Goal: Task Accomplishment & Management: Complete application form

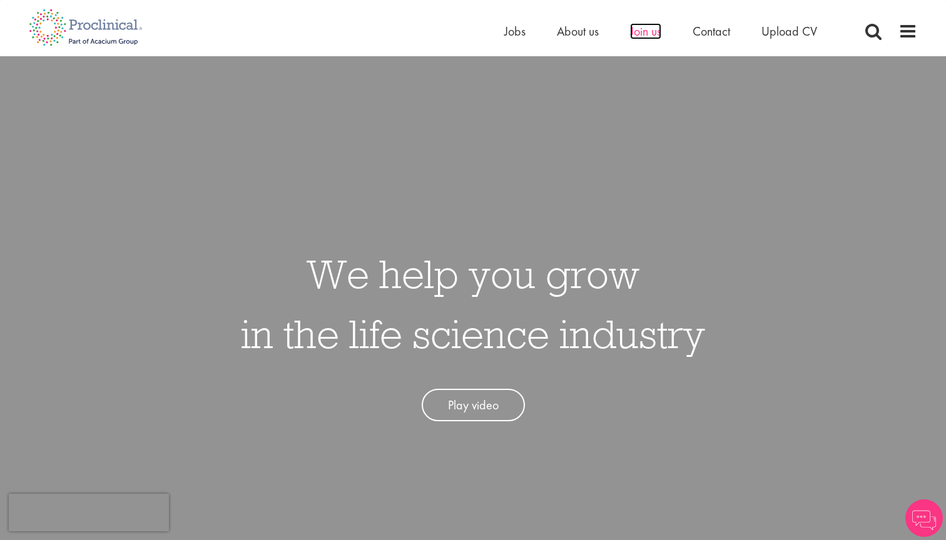
click at [635, 34] on span "Join us" at bounding box center [645, 31] width 31 height 16
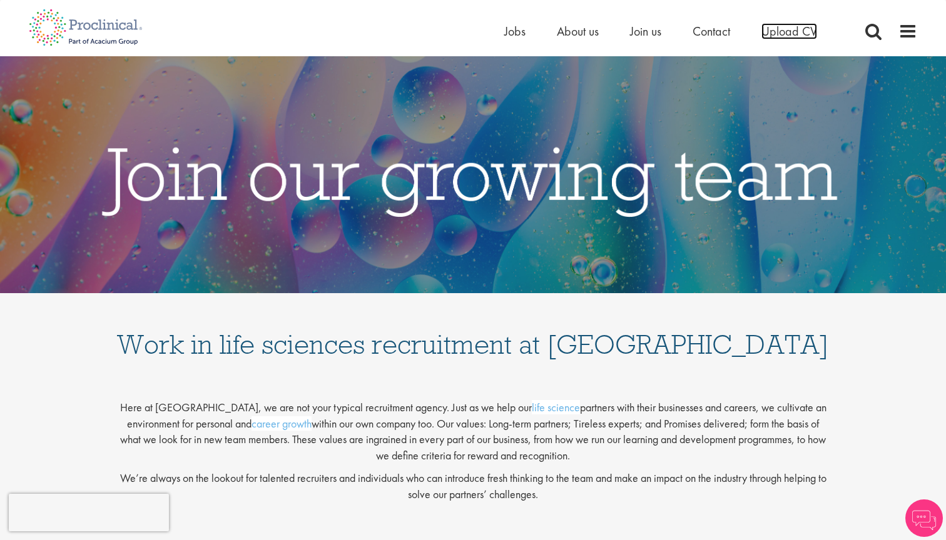
click at [790, 33] on span "Upload CV" at bounding box center [789, 31] width 56 height 16
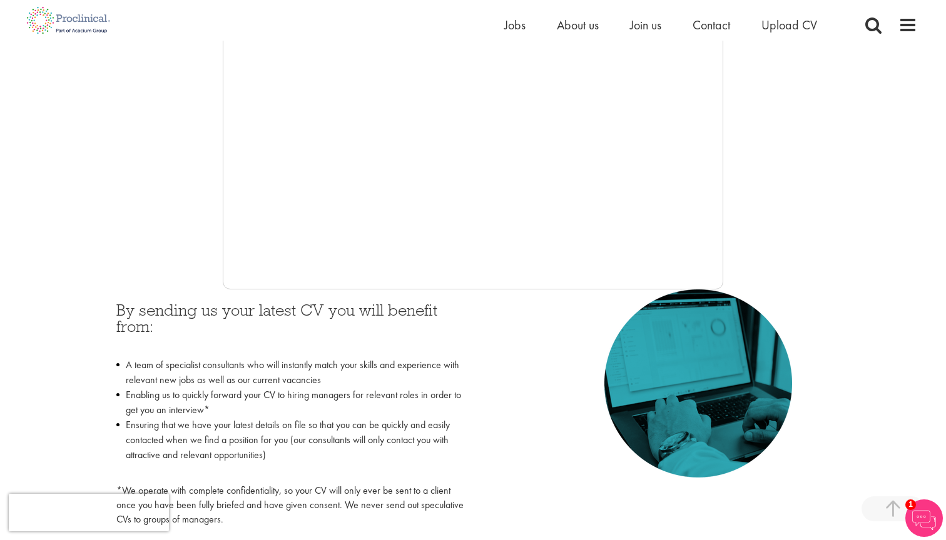
scroll to position [342, 0]
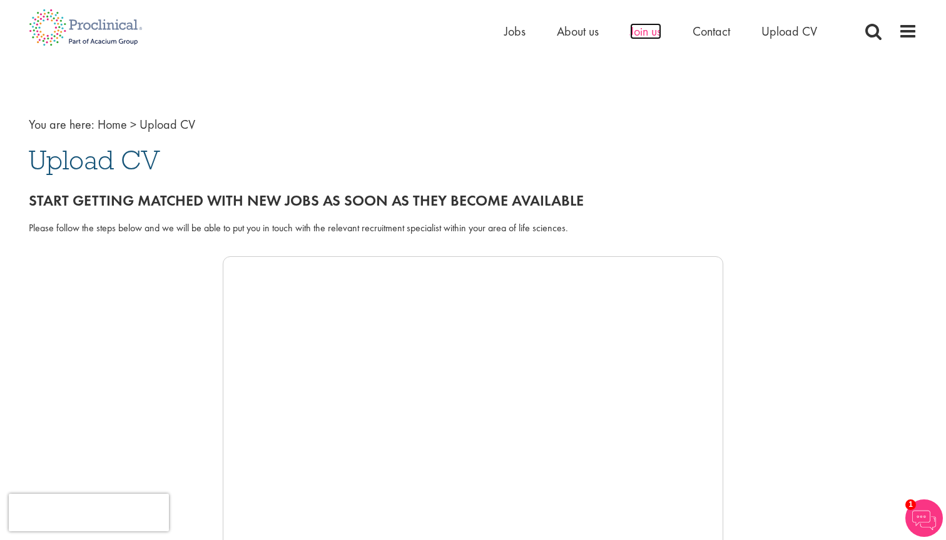
click at [649, 32] on span "Join us" at bounding box center [645, 31] width 31 height 16
